Goal: Information Seeking & Learning: Learn about a topic

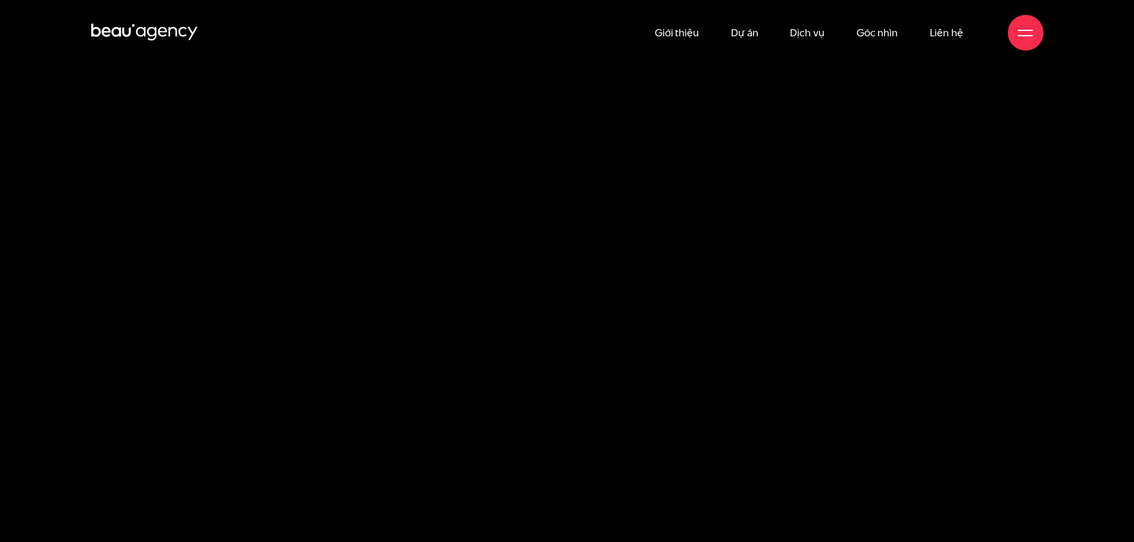
click at [746, 27] on link "Dự án" at bounding box center [744, 32] width 27 height 65
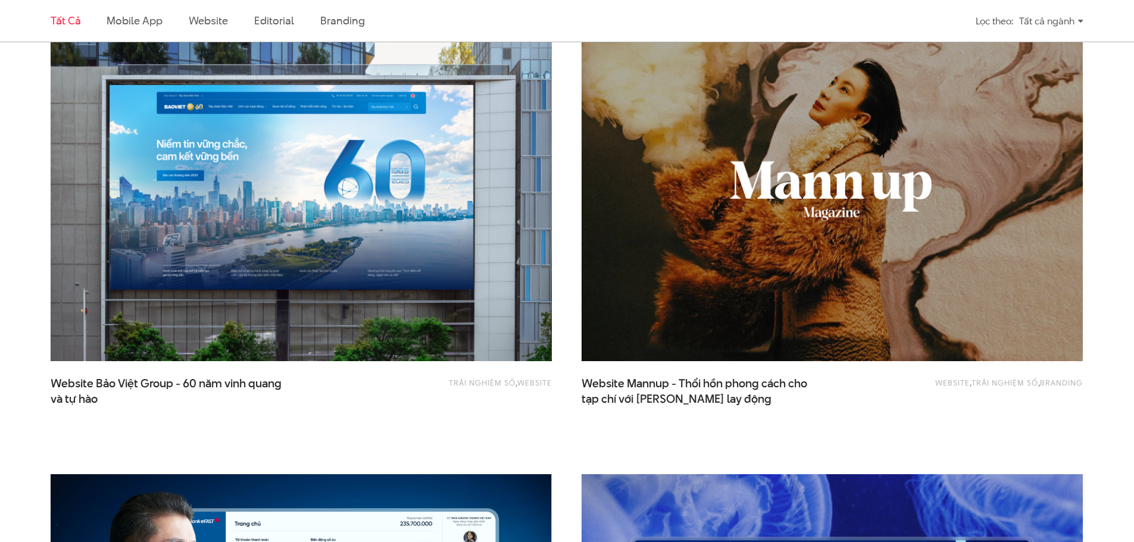
scroll to position [1786, 0]
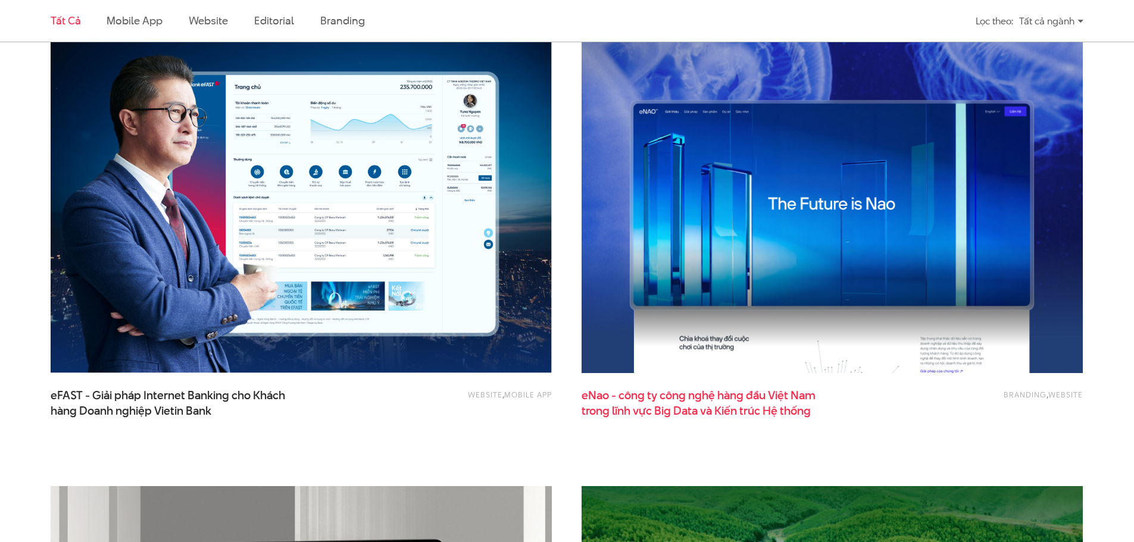
click at [691, 392] on span "eNao - công ty công nghệ hàng đầu Việt Nam trong lĩnh vực Big Data và Kiến trúc…" at bounding box center [701, 403] width 238 height 30
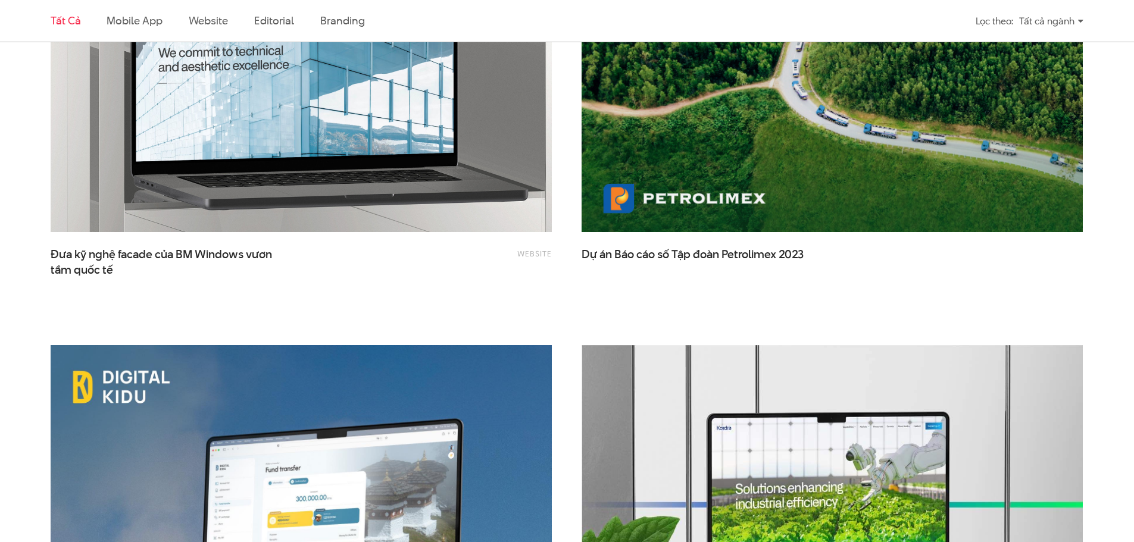
scroll to position [2381, 0]
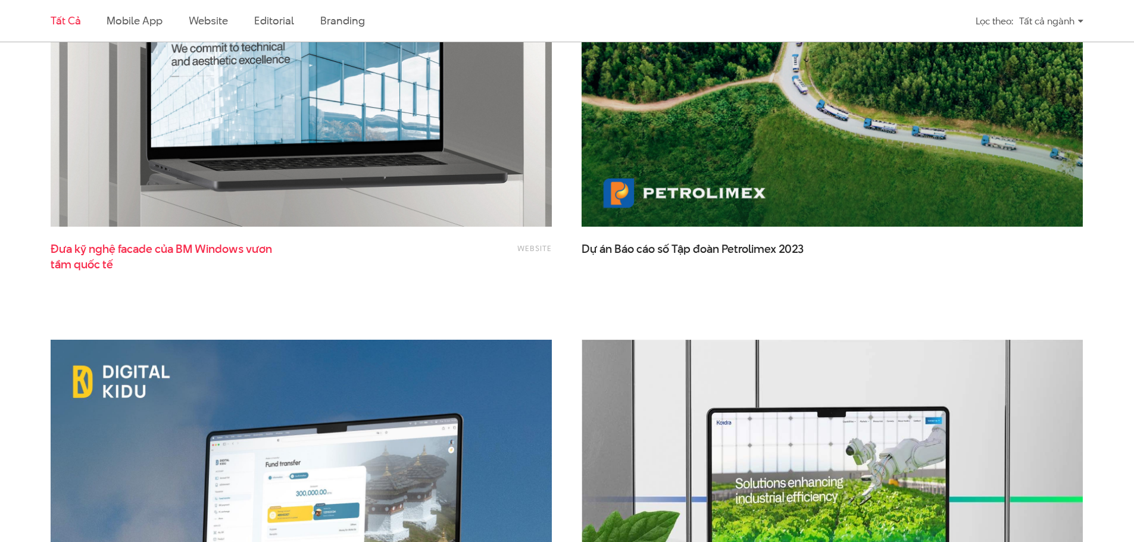
click at [247, 256] on span "Đưa kỹ nghệ facade của BM Windows vươn tầm quốc tế" at bounding box center [170, 257] width 238 height 30
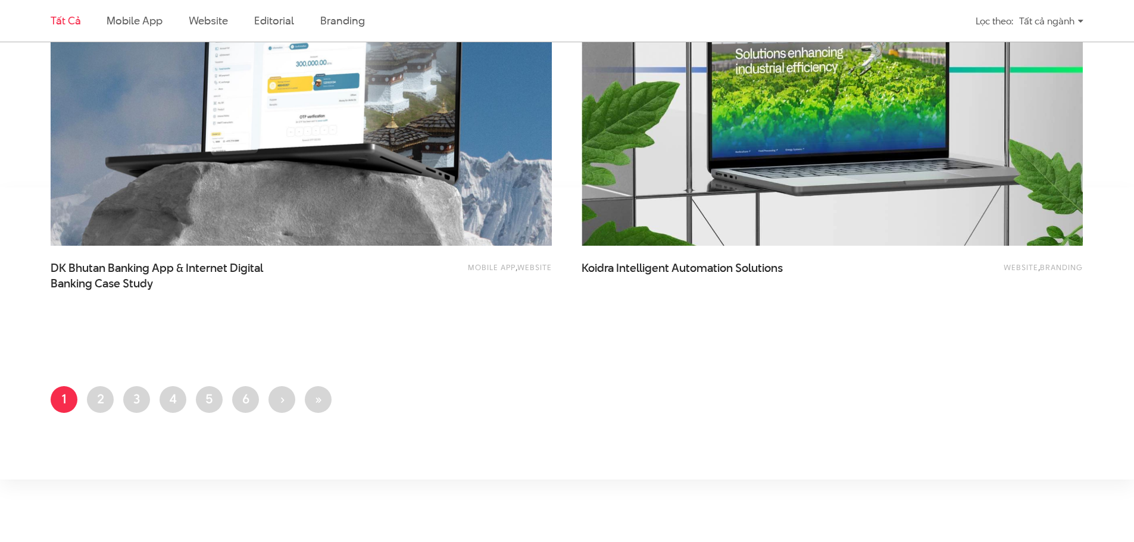
scroll to position [3036, 0]
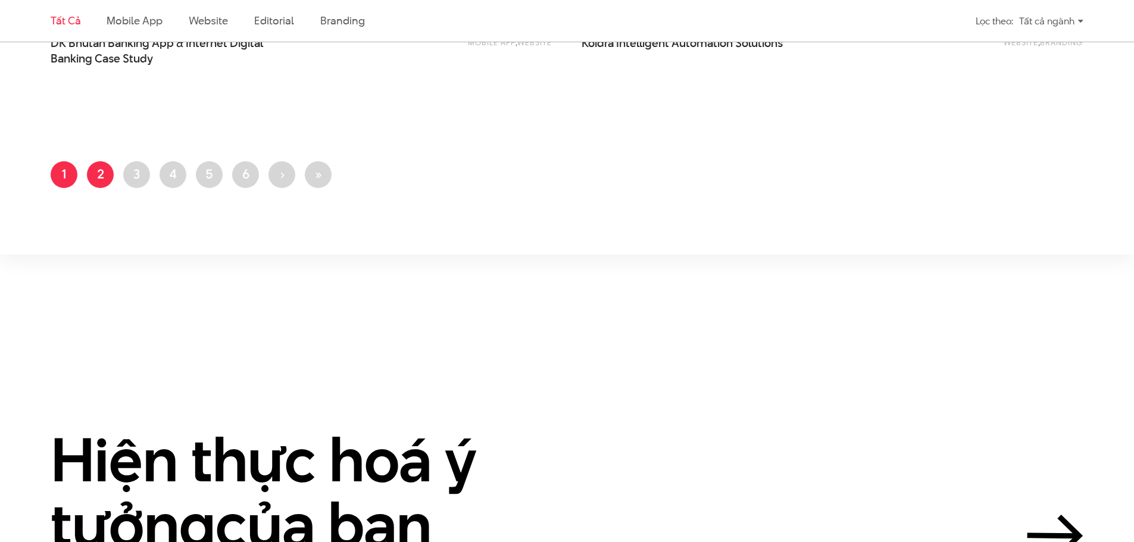
click at [97, 177] on link "Trang 2" at bounding box center [100, 174] width 27 height 27
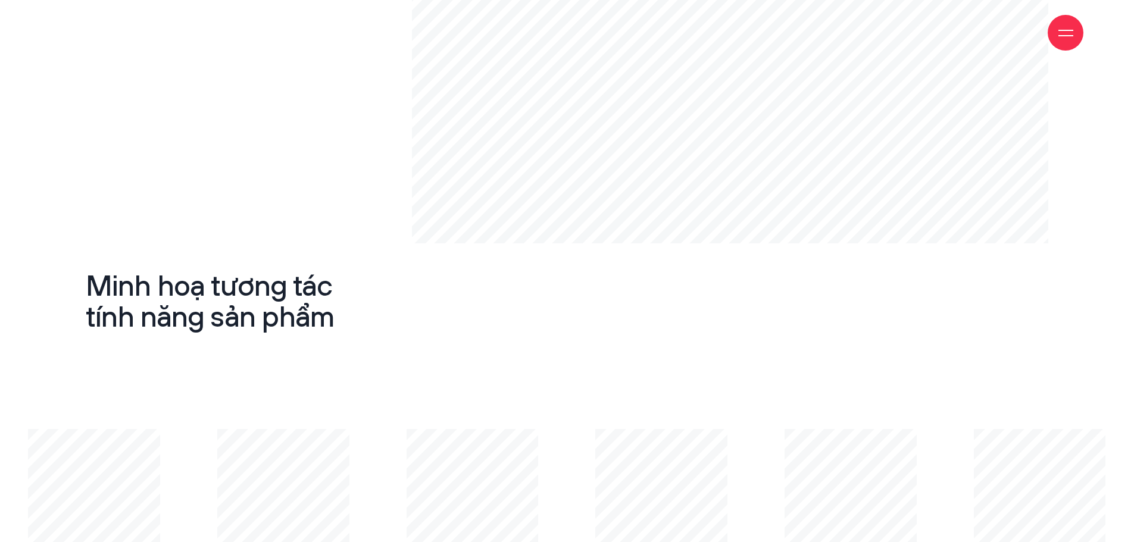
scroll to position [7918, 0]
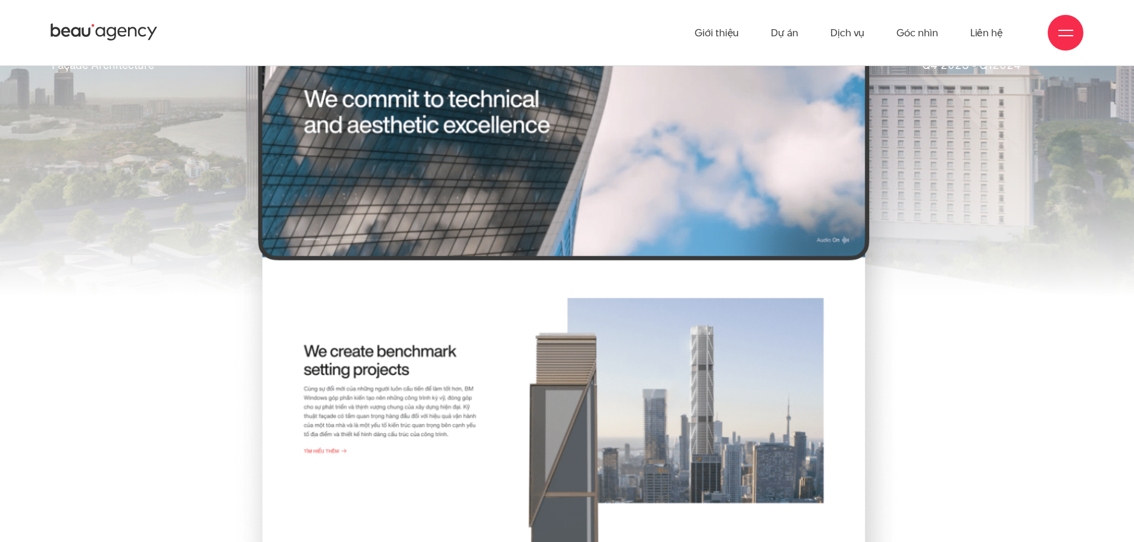
scroll to position [417, 0]
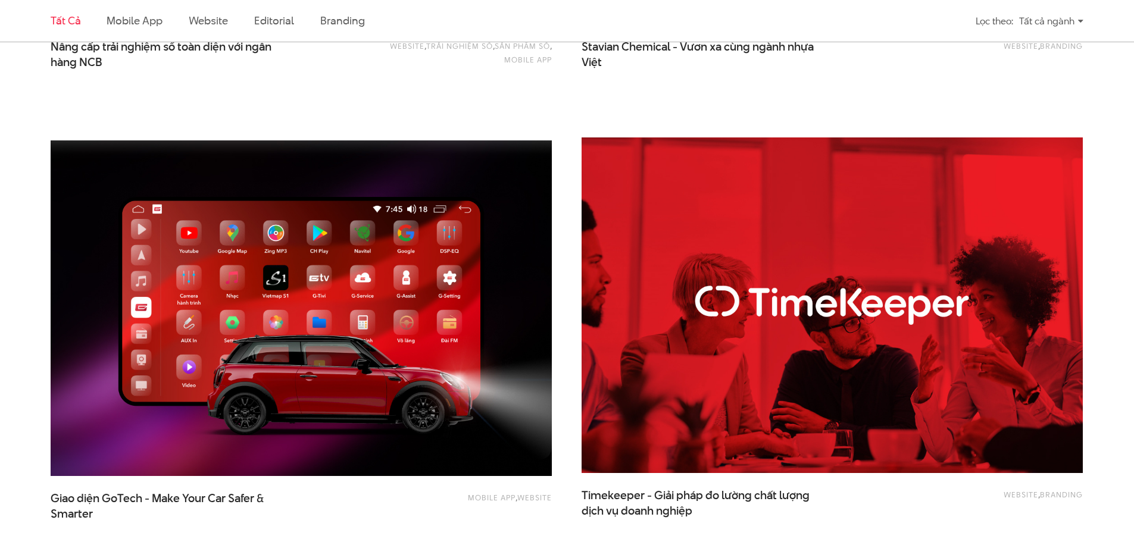
scroll to position [2381, 0]
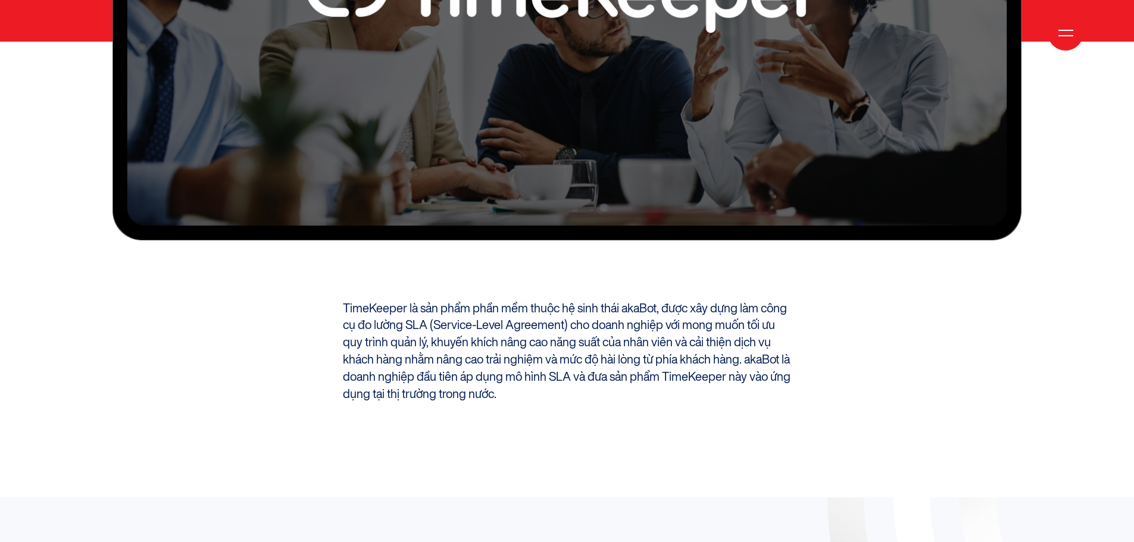
scroll to position [774, 0]
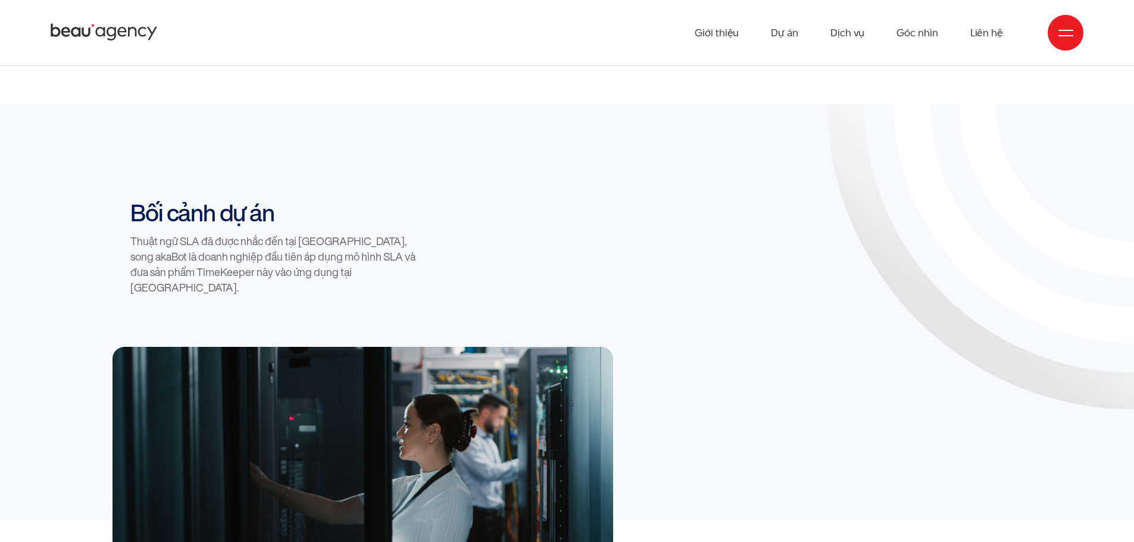
scroll to position [1108, 0]
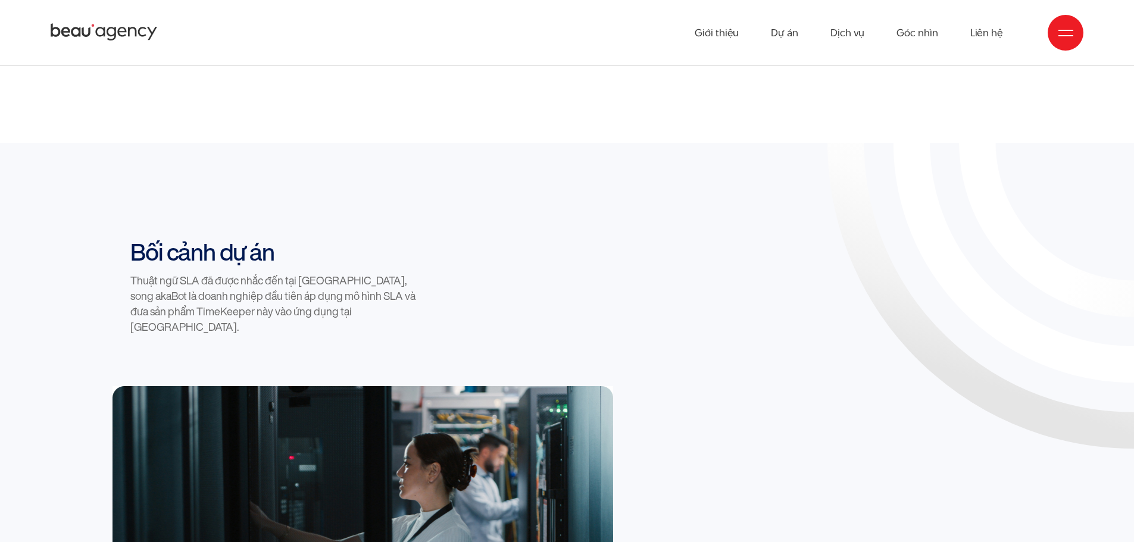
click at [962, 449] on icon at bounding box center [1134, 143] width 794 height 794
click at [954, 466] on icon at bounding box center [1134, 143] width 794 height 794
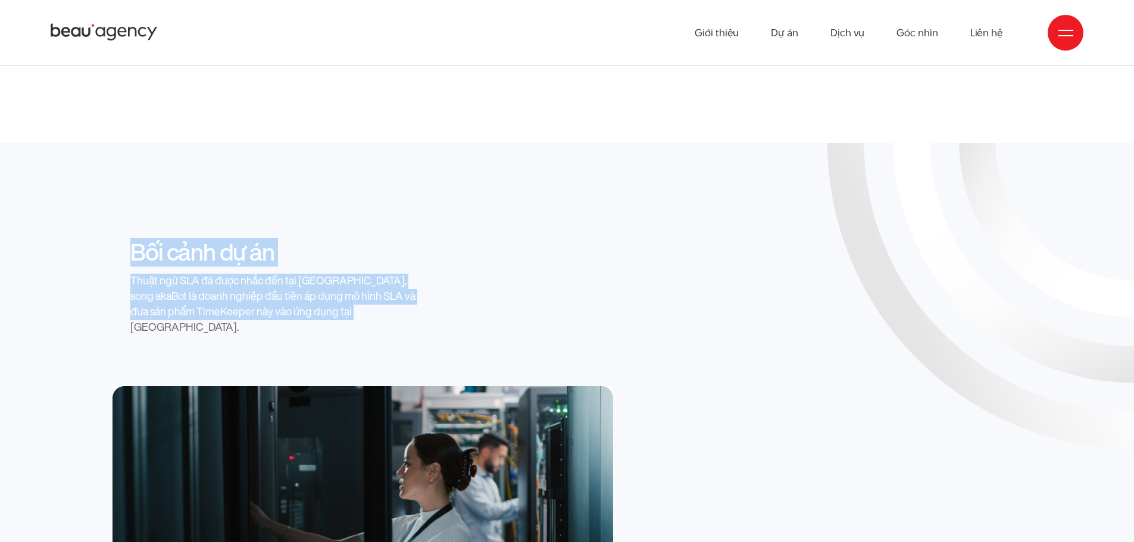
drag, startPoint x: 375, startPoint y: 263, endPoint x: 116, endPoint y: 196, distance: 267.6
click at [116, 238] on div "Bối cảnh dự án Thuật ngữ SLA đã được nhắc đến tại Việt Nam, song akaBot là doan…" at bounding box center [260, 287] width 295 height 98
click at [473, 238] on div "Bối cảnh dự án Thuật ngữ SLA đã được nhắc đến tại Việt Nam, song akaBot là doan…" at bounding box center [567, 312] width 920 height 148
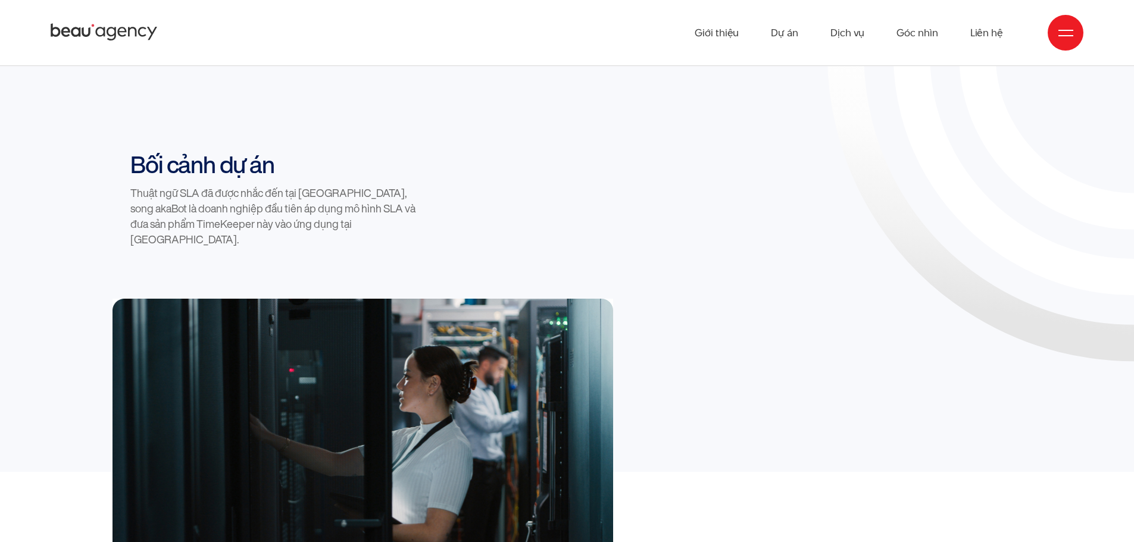
scroll to position [1191, 0]
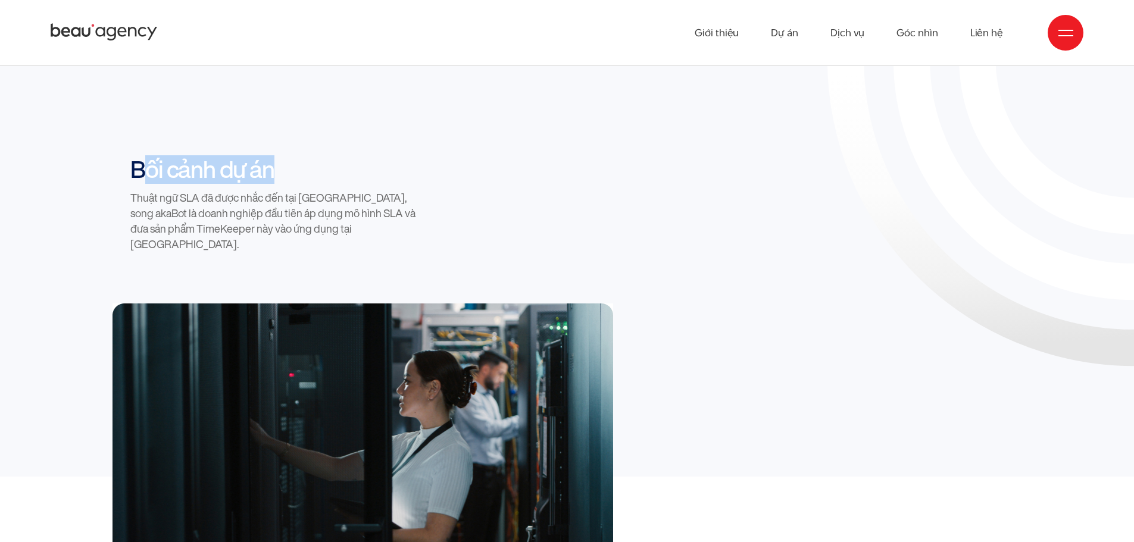
drag, startPoint x: 273, startPoint y: 115, endPoint x: 128, endPoint y: 121, distance: 145.4
click at [128, 155] on div "Bối cảnh dự án Thuật ngữ SLA đã được nhắc đến tại Việt Nam, song akaBot là doan…" at bounding box center [260, 204] width 295 height 98
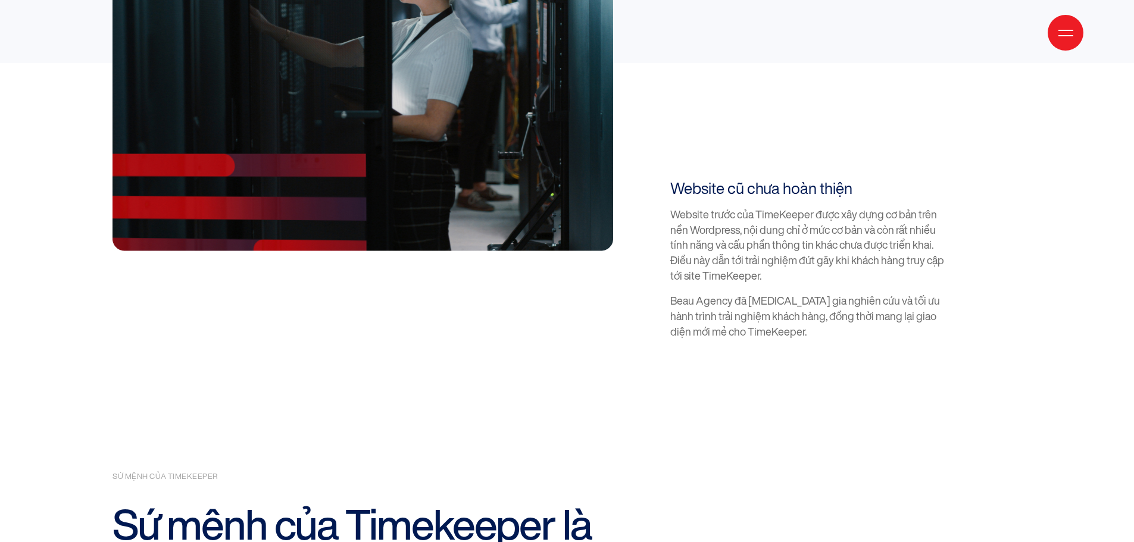
scroll to position [1607, 0]
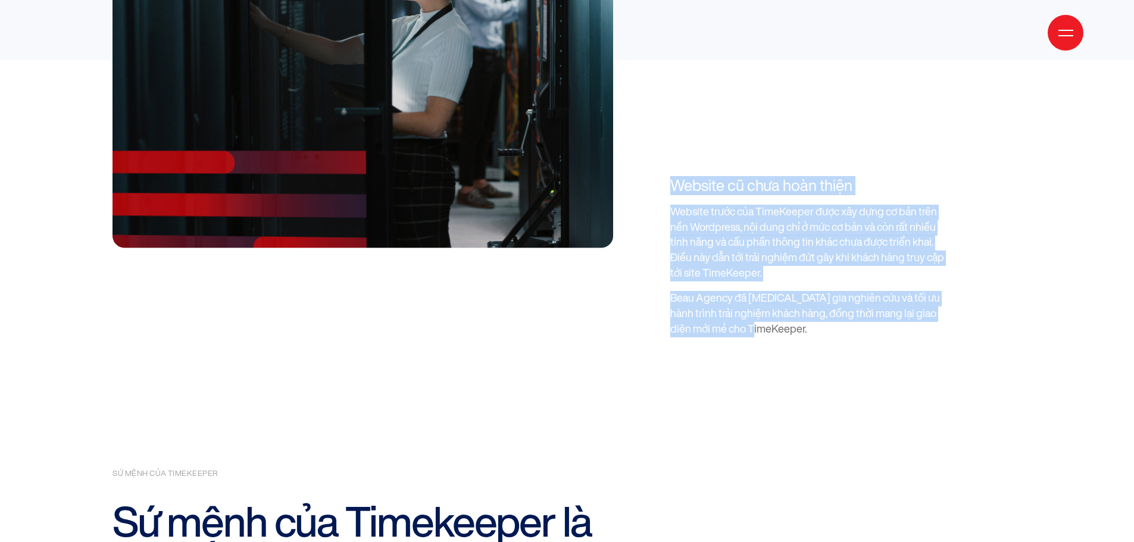
drag, startPoint x: 773, startPoint y: 264, endPoint x: 638, endPoint y: 91, distance: 220.1
click at [638, 91] on div "Bối cảnh dự án Thuật ngữ SLA đã được nhắc đến tại Việt Nam, song akaBot là doan…" at bounding box center [567, 38] width 926 height 598
click at [806, 208] on p "Website trước của TimeKeeper được xây dựng cơ bản trên nền Wordpress, nội dung …" at bounding box center [807, 243] width 274 height 77
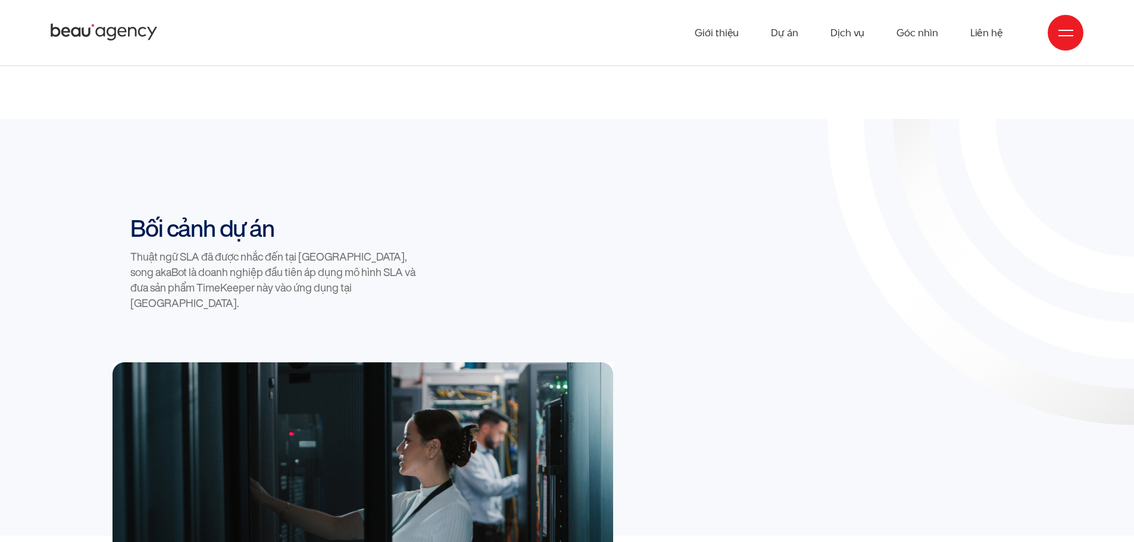
scroll to position [1131, 0]
click at [186, 215] on h2 "Bối cảnh dự án" at bounding box center [277, 229] width 295 height 29
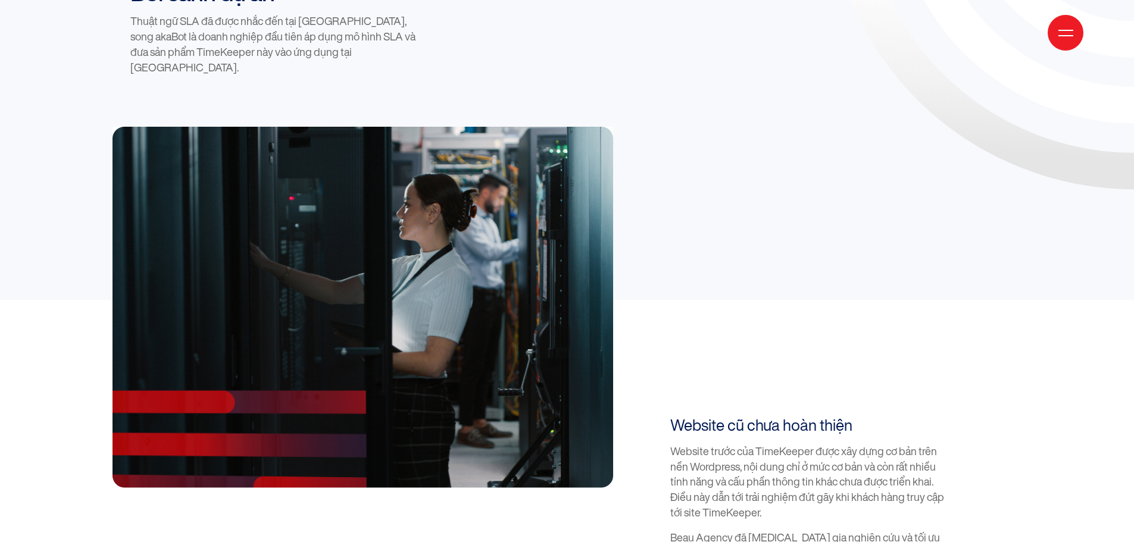
scroll to position [1369, 0]
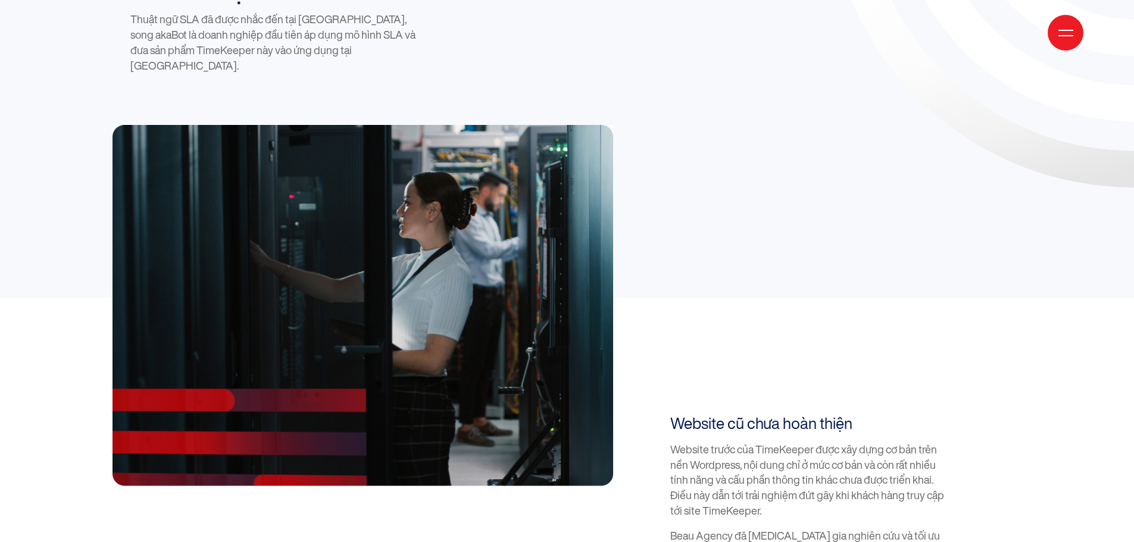
click at [725, 223] on div at bounding box center [567, 305] width 920 height 361
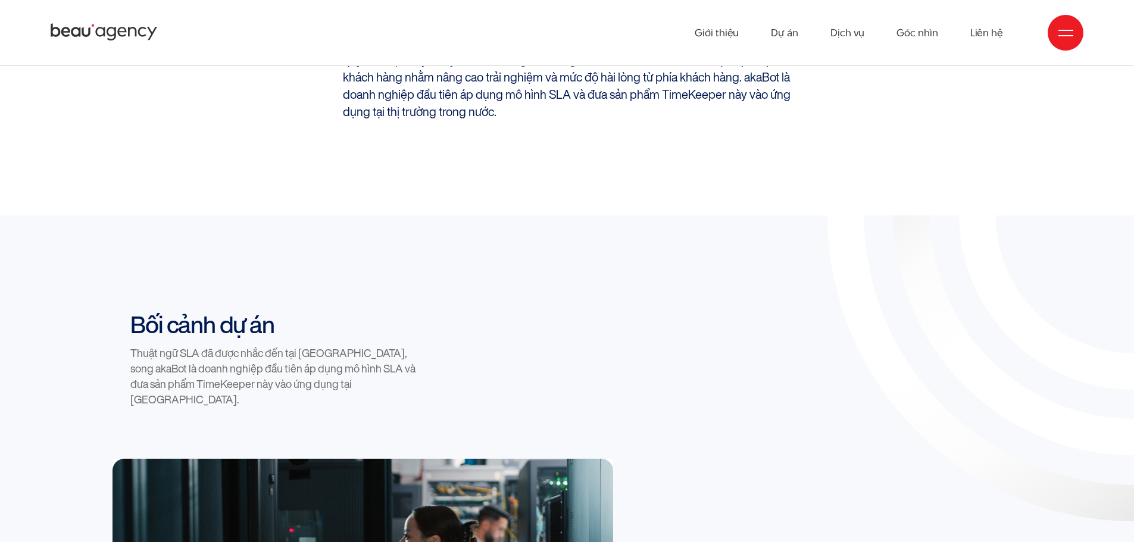
scroll to position [1012, 0]
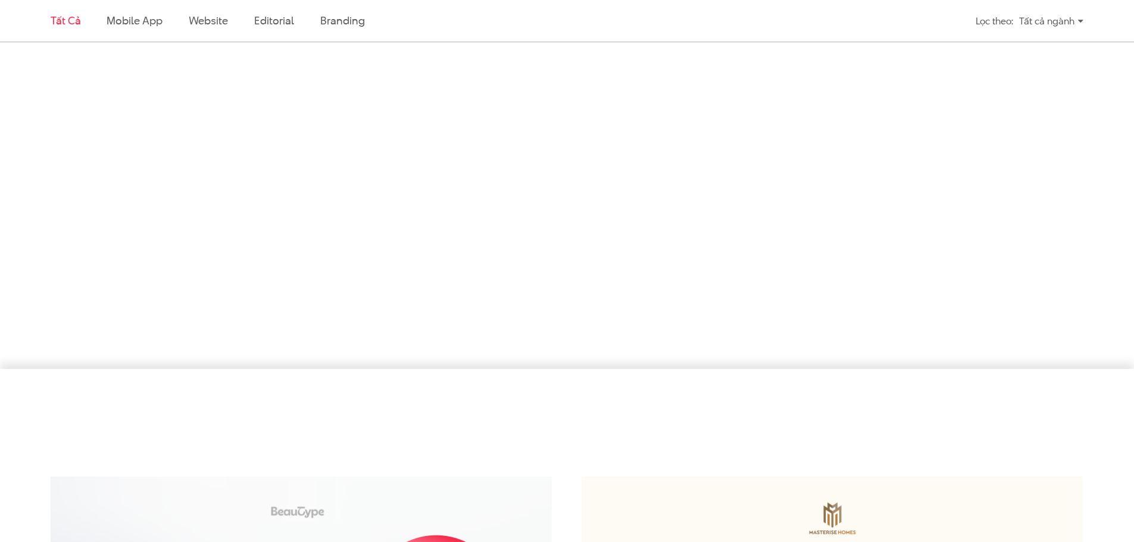
scroll to position [2381, 0]
